Goal: Find specific page/section: Find specific page/section

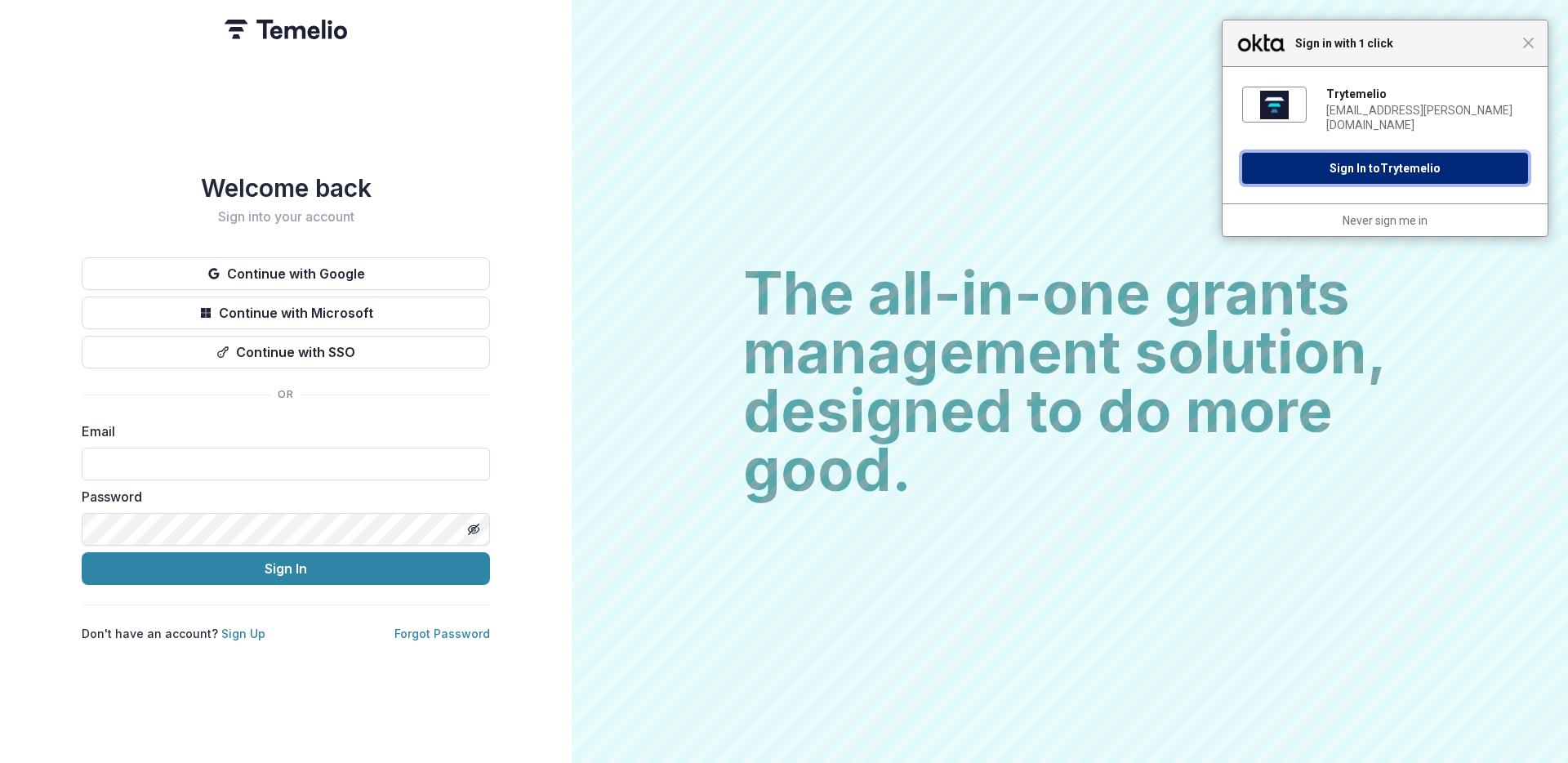
click at [1404, 161] on span "Trytemelio" at bounding box center [1410, 168] width 61 height 13
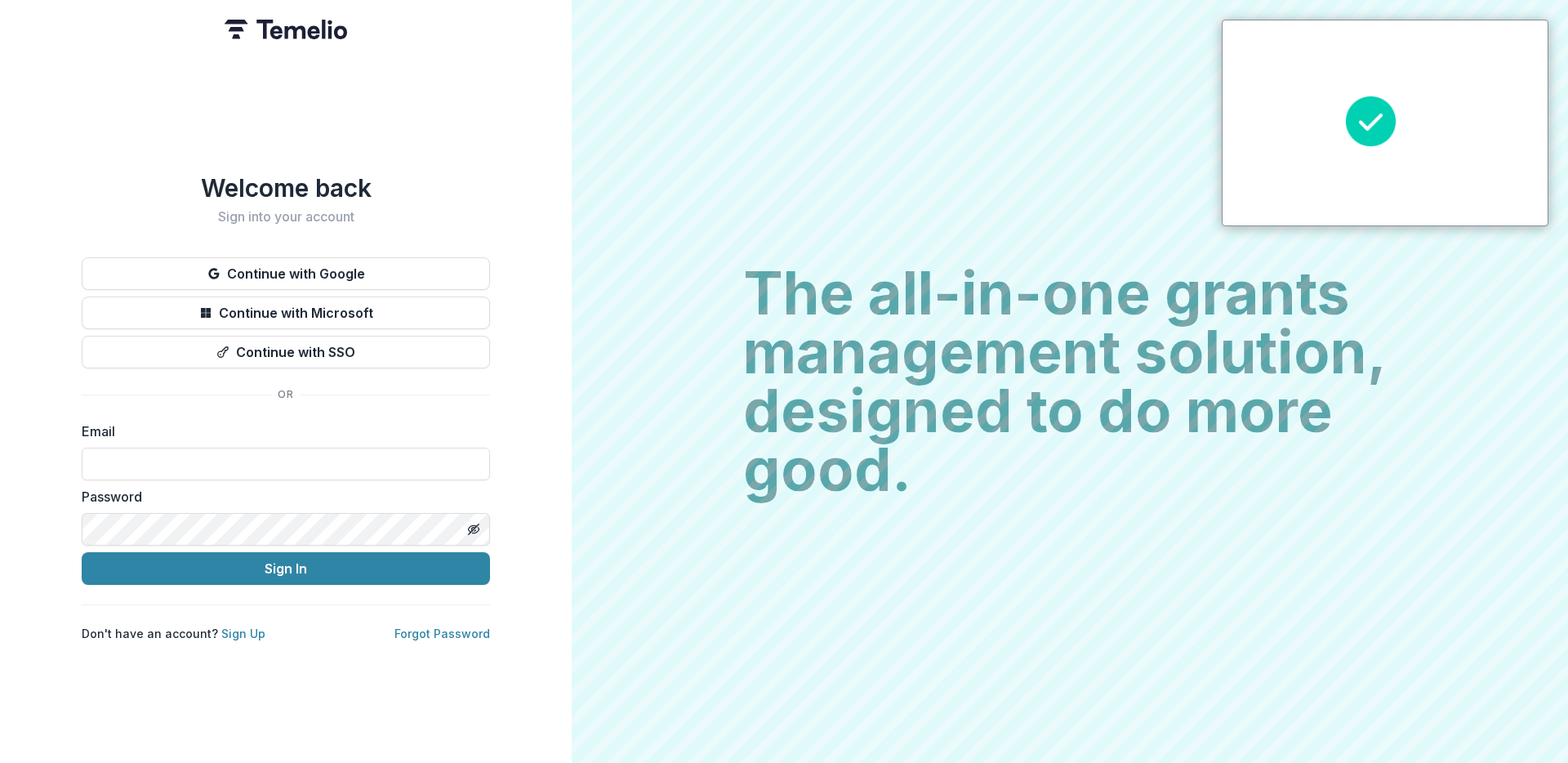
type input "**********"
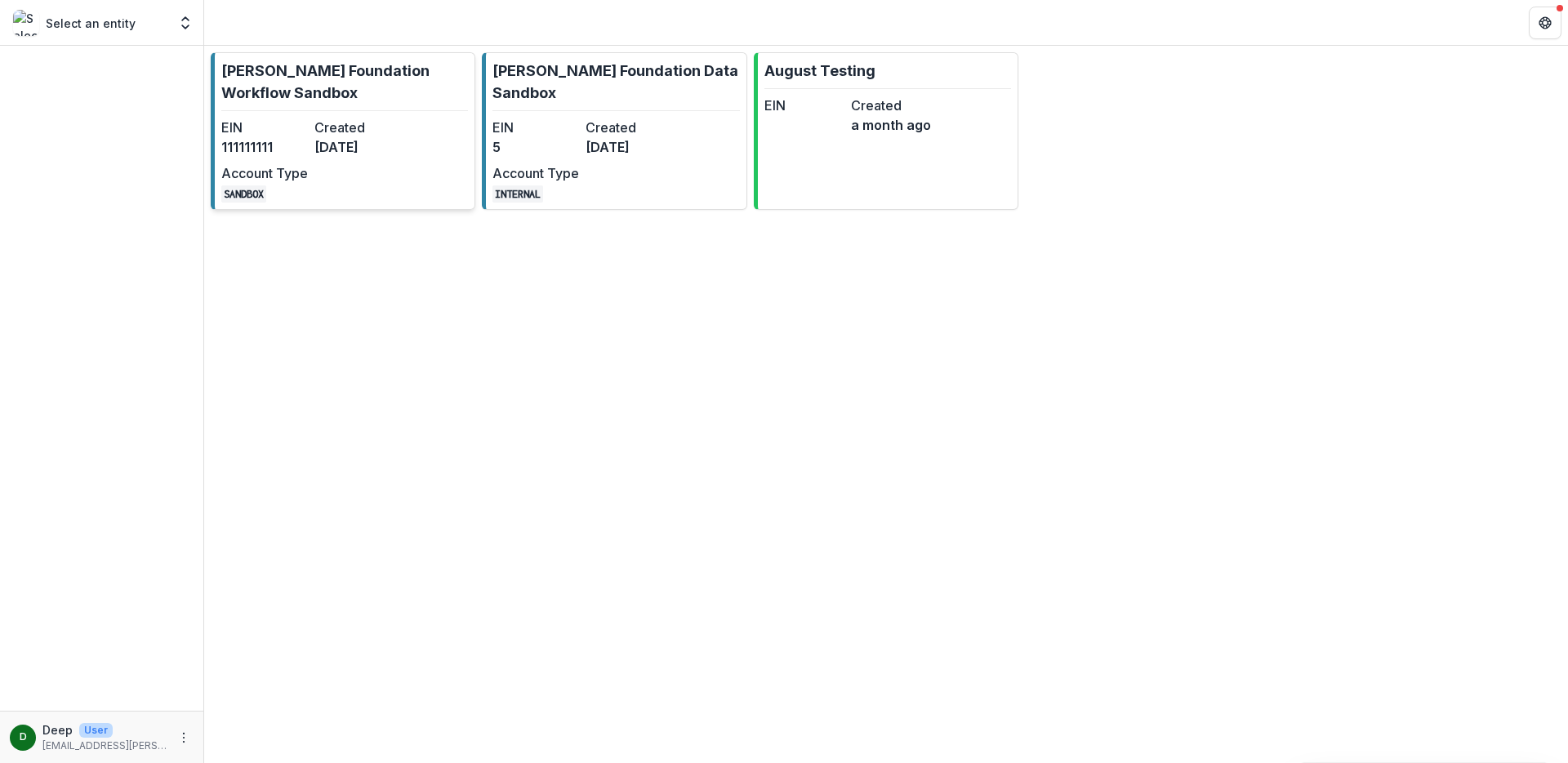
click at [384, 131] on dt "Created" at bounding box center [358, 127] width 86 height 19
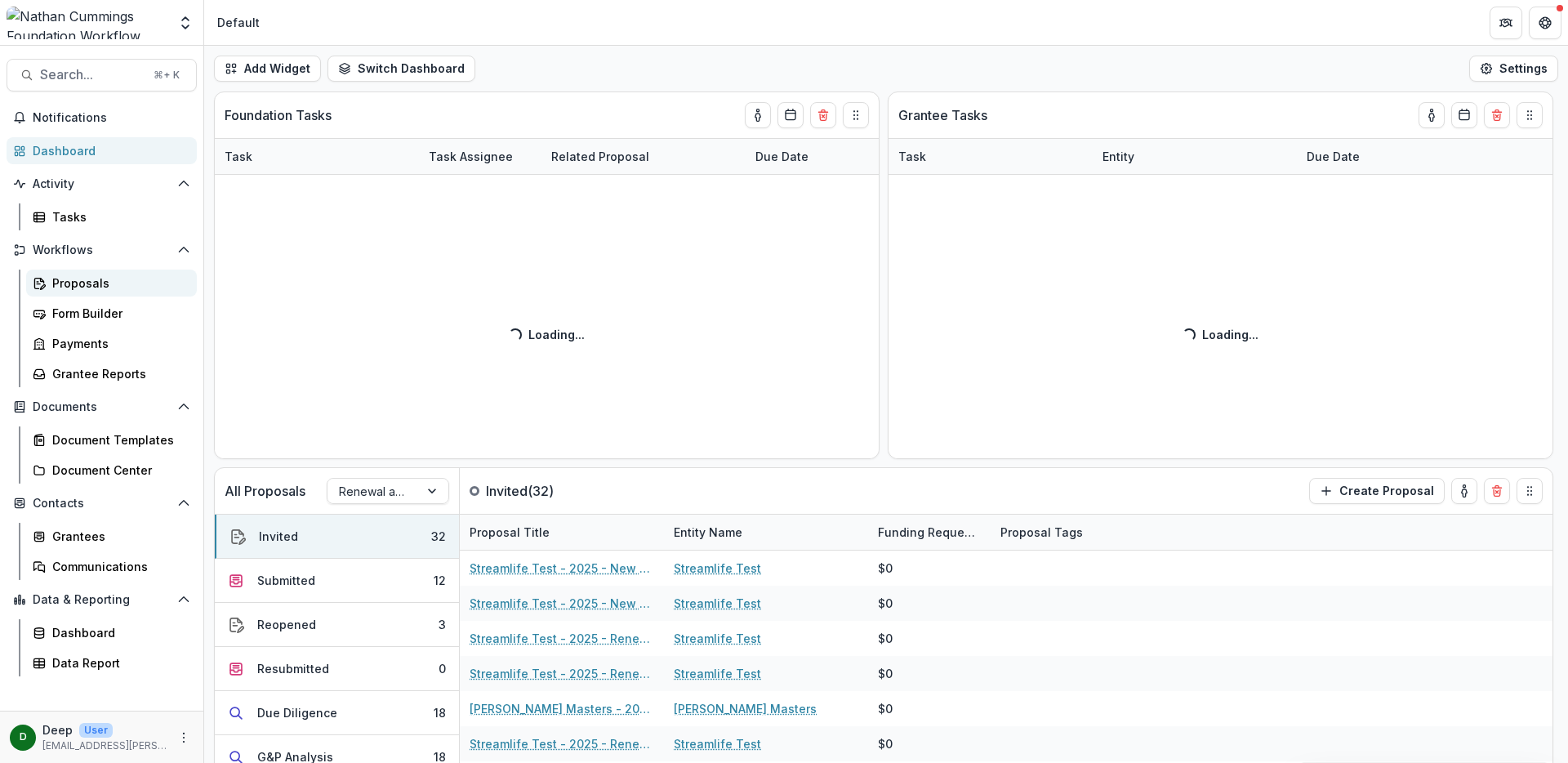
click at [93, 285] on div "Proposals" at bounding box center [117, 282] width 131 height 17
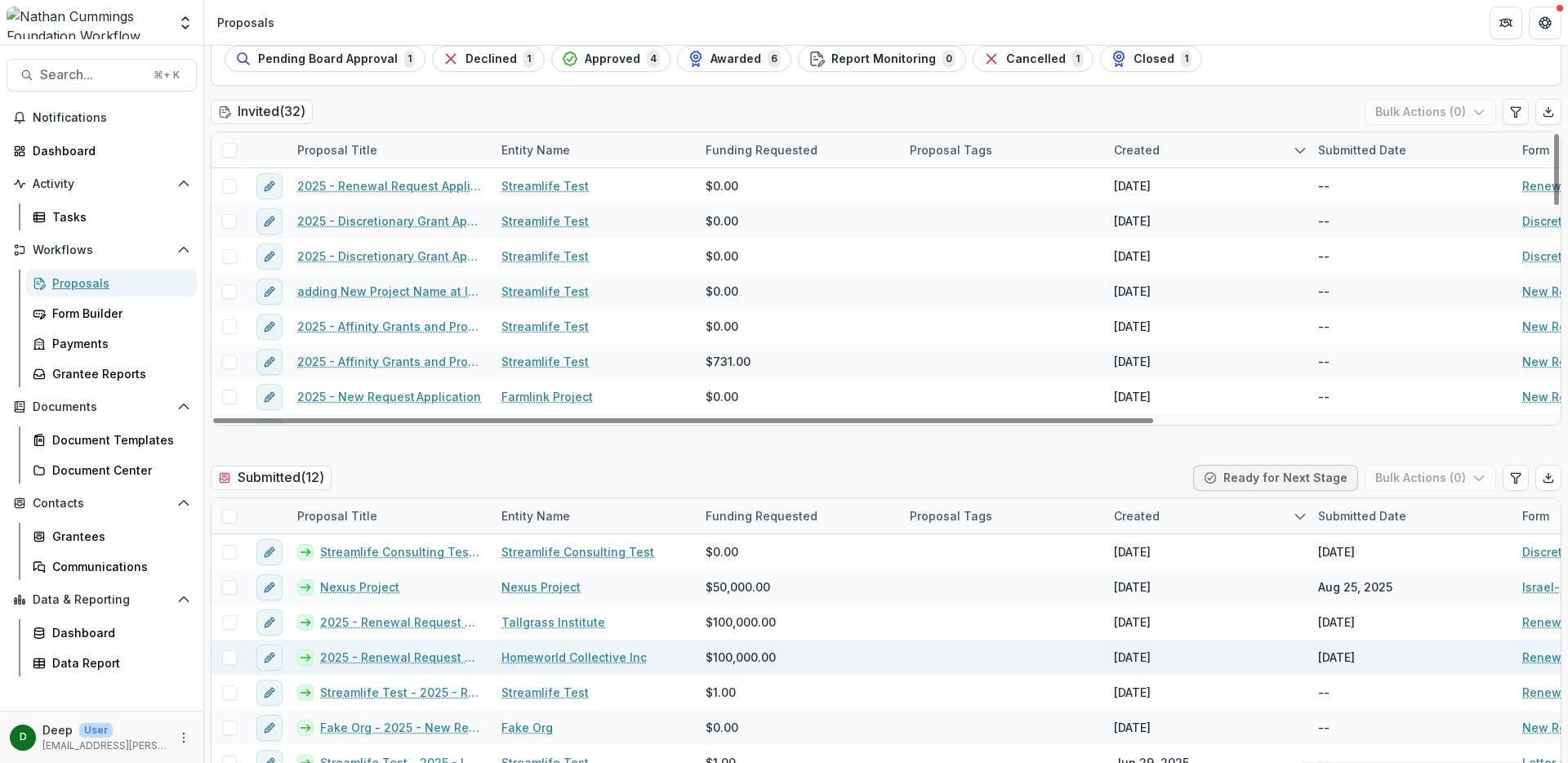
scroll to position [153, 0]
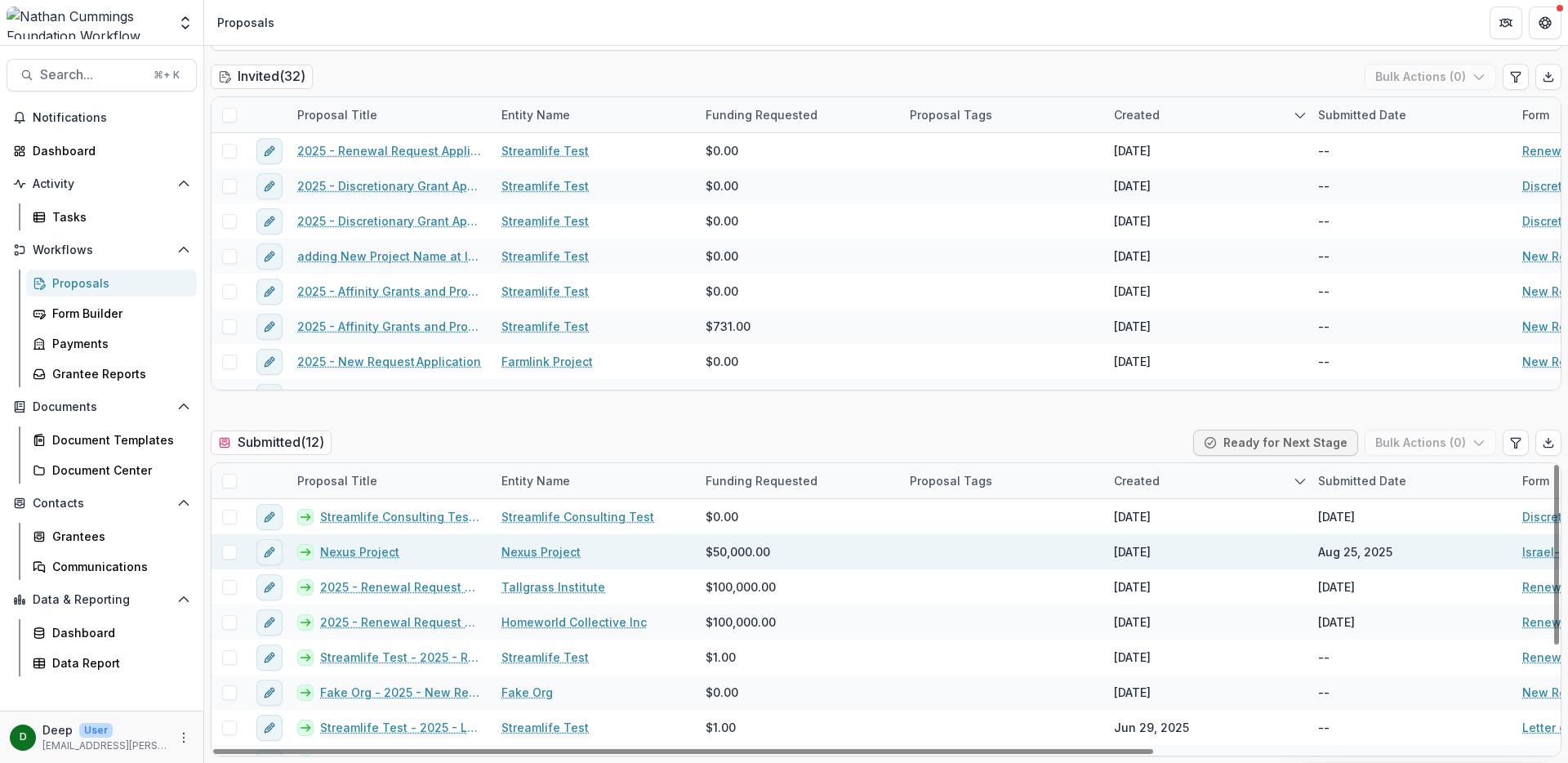
click at [536, 549] on link "Nexus Project" at bounding box center [541, 551] width 79 height 17
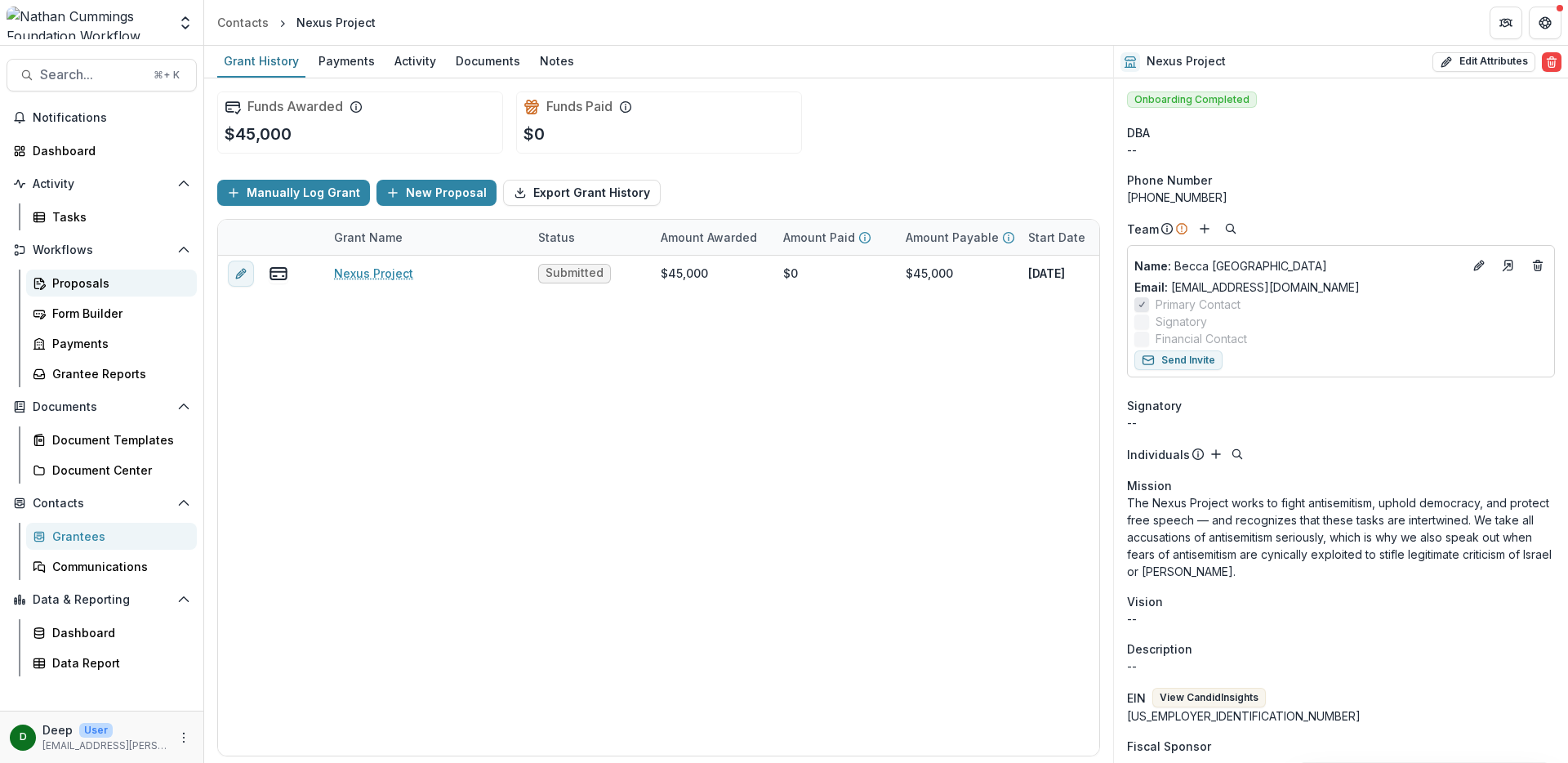
click at [82, 287] on div "Proposals" at bounding box center [117, 282] width 131 height 17
